Goal: Information Seeking & Learning: Learn about a topic

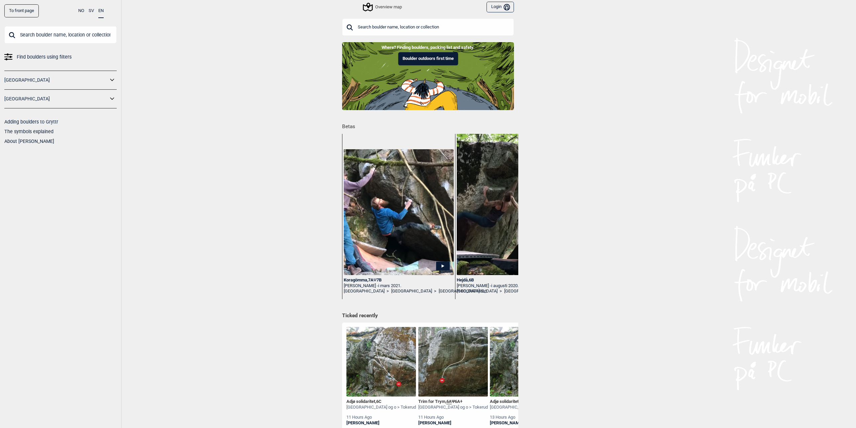
click at [356, 22] on input "text" at bounding box center [428, 26] width 172 height 17
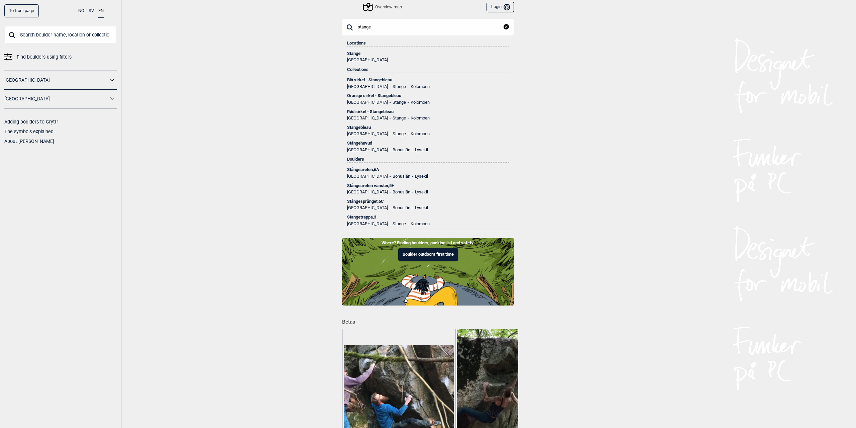
type input "stange"
click at [354, 53] on div "Stange" at bounding box center [428, 53] width 162 height 5
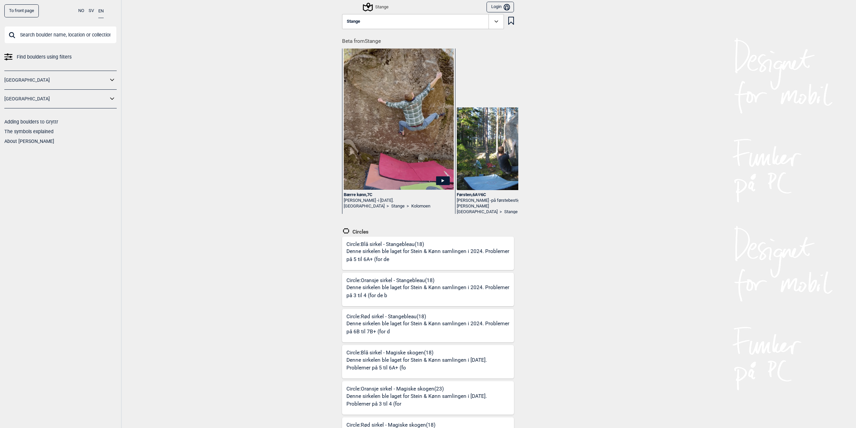
click at [411, 205] on link "Kolomoen" at bounding box center [420, 206] width 19 height 6
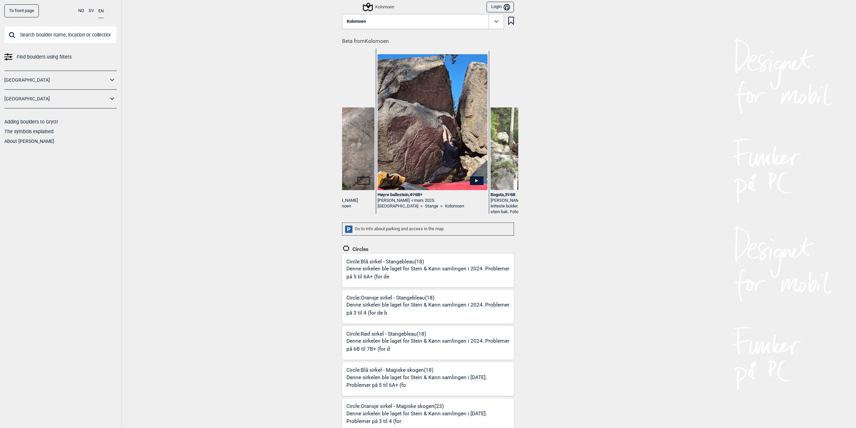
scroll to position [0, 330]
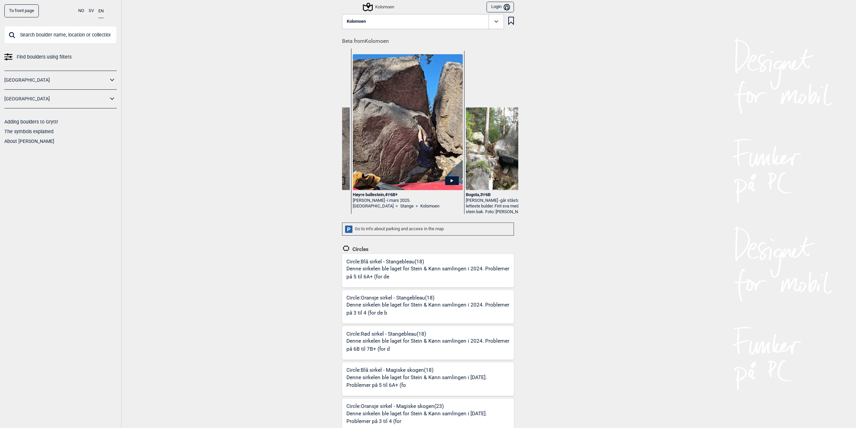
click at [446, 172] on img at bounding box center [408, 122] width 110 height 136
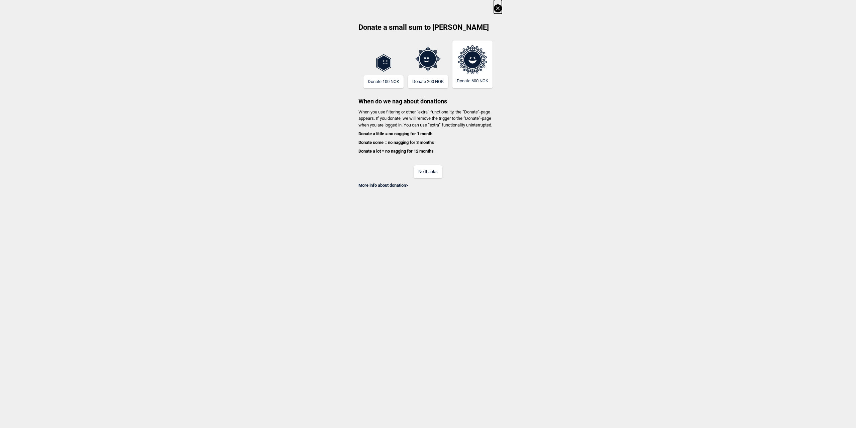
click at [426, 170] on button "No thanks" at bounding box center [428, 171] width 28 height 13
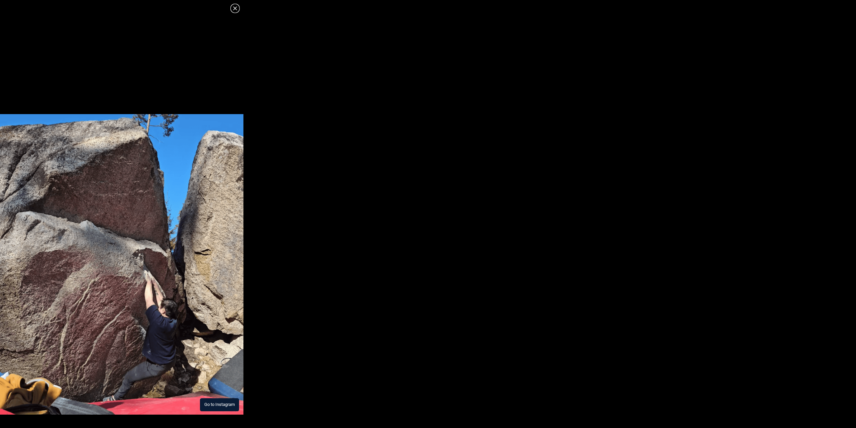
click at [114, 341] on img at bounding box center [121, 264] width 243 height 300
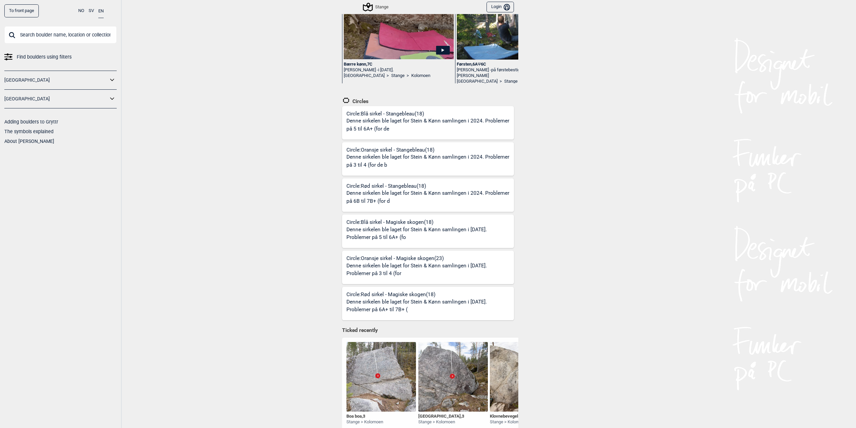
scroll to position [134, 0]
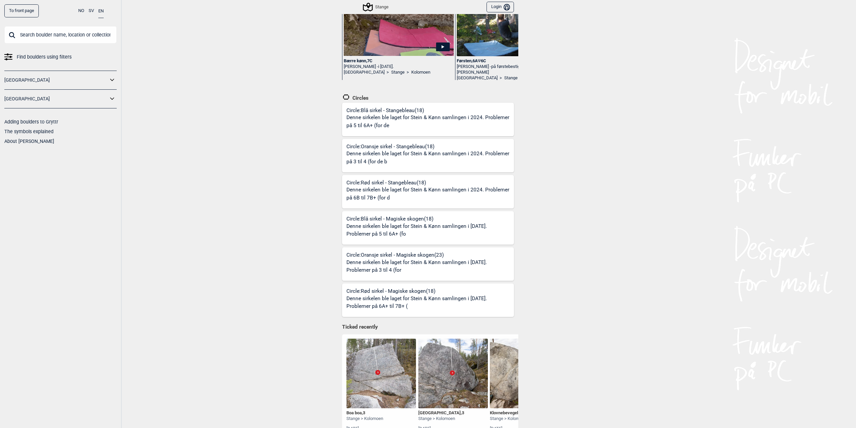
click at [413, 183] on div "Circle: Rød [PERSON_NAME] (18) Denne sirkelen ble laget for Stein & Kønn samlin…" at bounding box center [429, 193] width 167 height 29
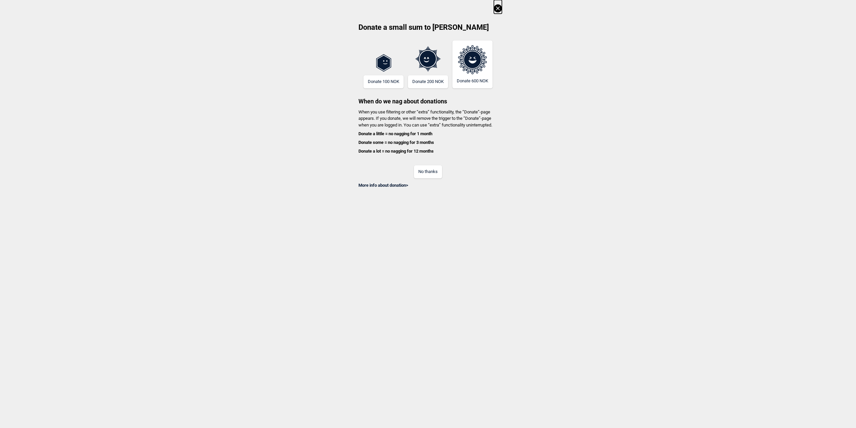
click at [428, 173] on button "No thanks" at bounding box center [428, 171] width 28 height 13
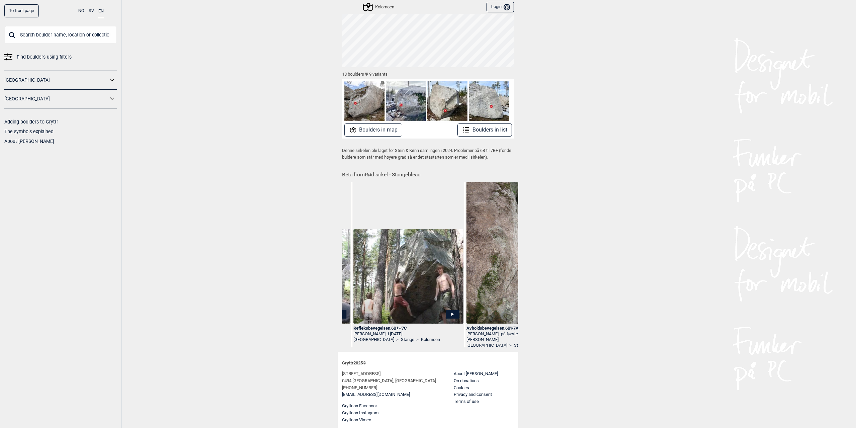
scroll to position [0, 674]
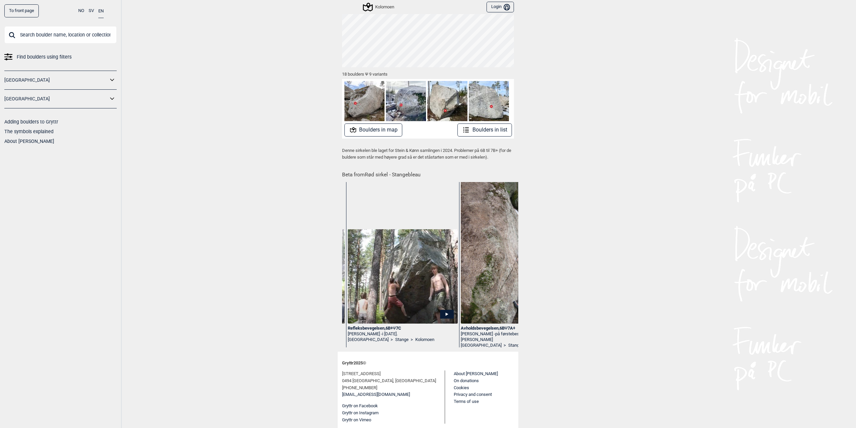
click at [442, 311] on icon at bounding box center [447, 314] width 14 height 9
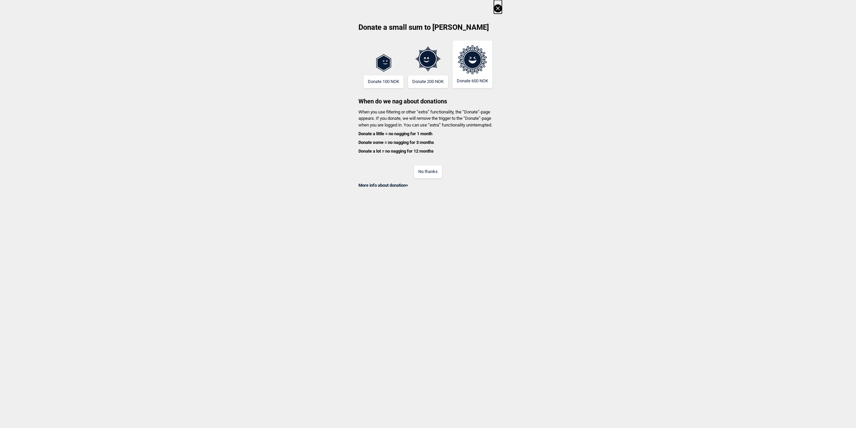
click at [422, 175] on button "No thanks" at bounding box center [428, 171] width 28 height 13
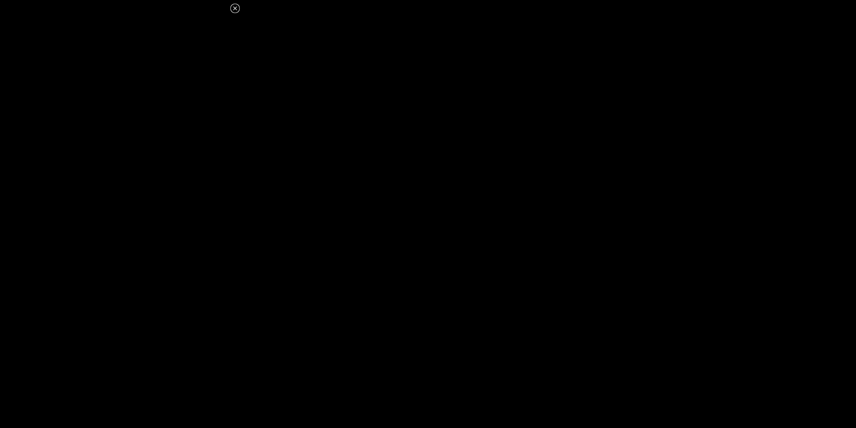
drag, startPoint x: 398, startPoint y: 105, endPoint x: 393, endPoint y: 106, distance: 4.4
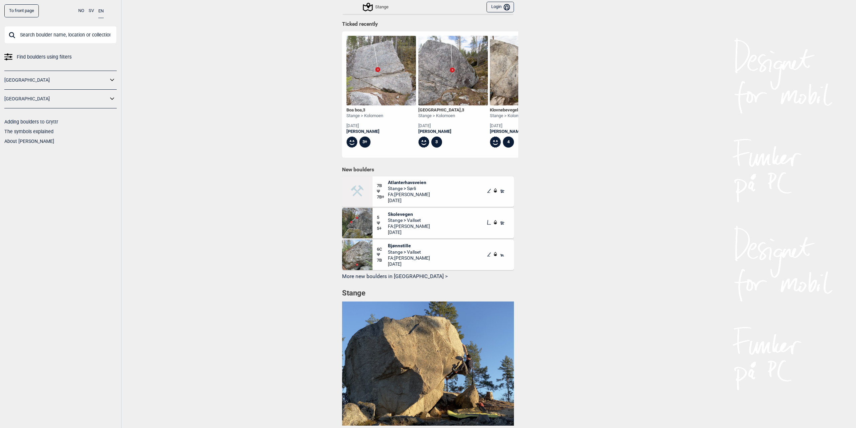
scroll to position [436, 0]
